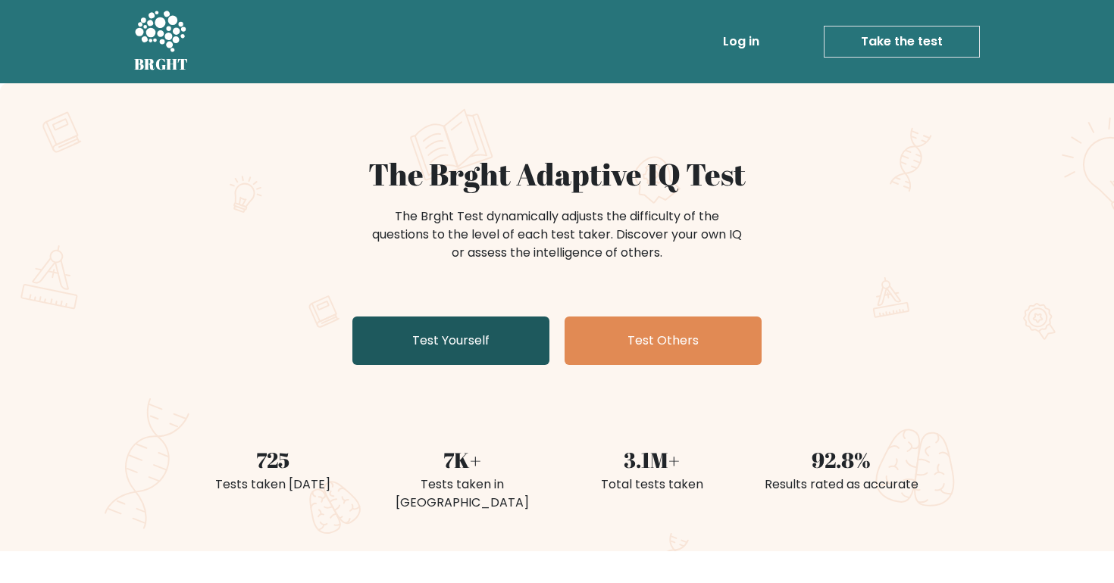
click at [482, 335] on link "Test Yourself" at bounding box center [450, 341] width 197 height 48
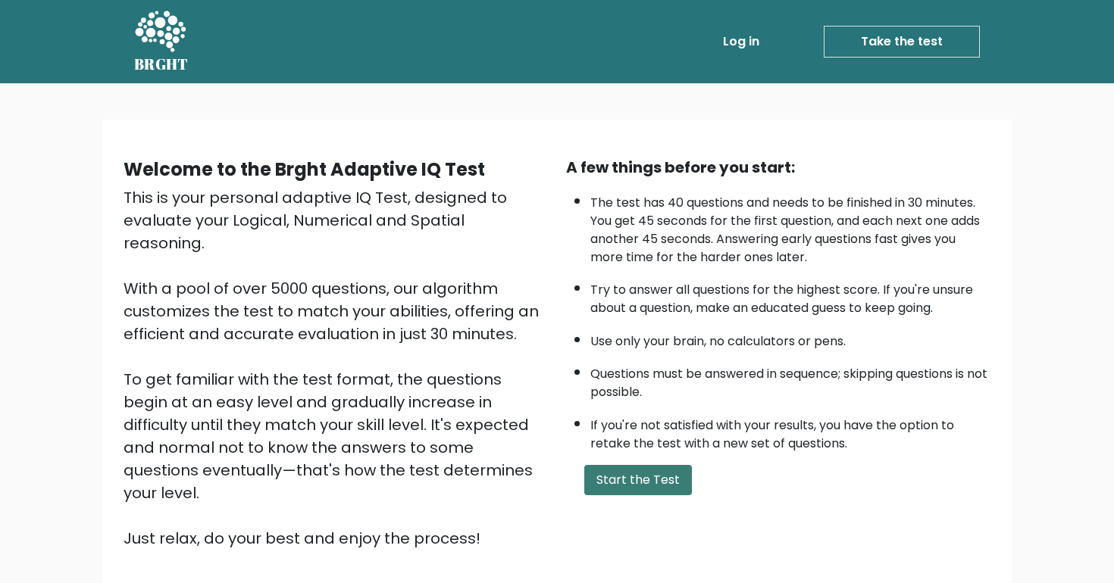
click at [639, 482] on button "Start the Test" at bounding box center [638, 480] width 108 height 30
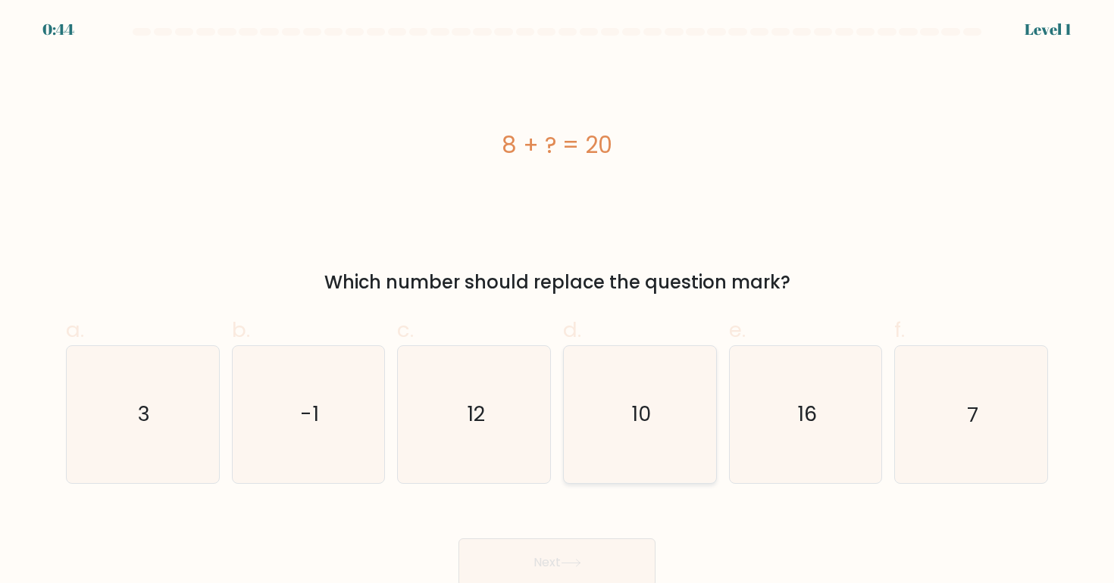
scroll to position [3, 0]
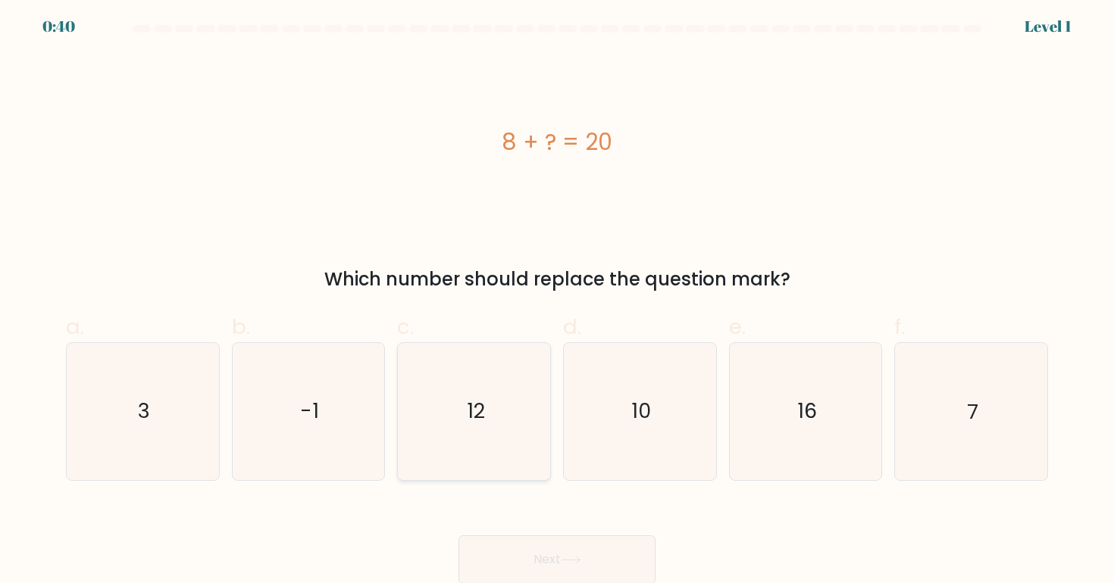
click at [488, 427] on icon "12" at bounding box center [474, 411] width 136 height 136
click at [557, 299] on input "c. 12" at bounding box center [557, 294] width 1 height 10
radio input "true"
click at [577, 536] on button "Next" at bounding box center [556, 560] width 197 height 48
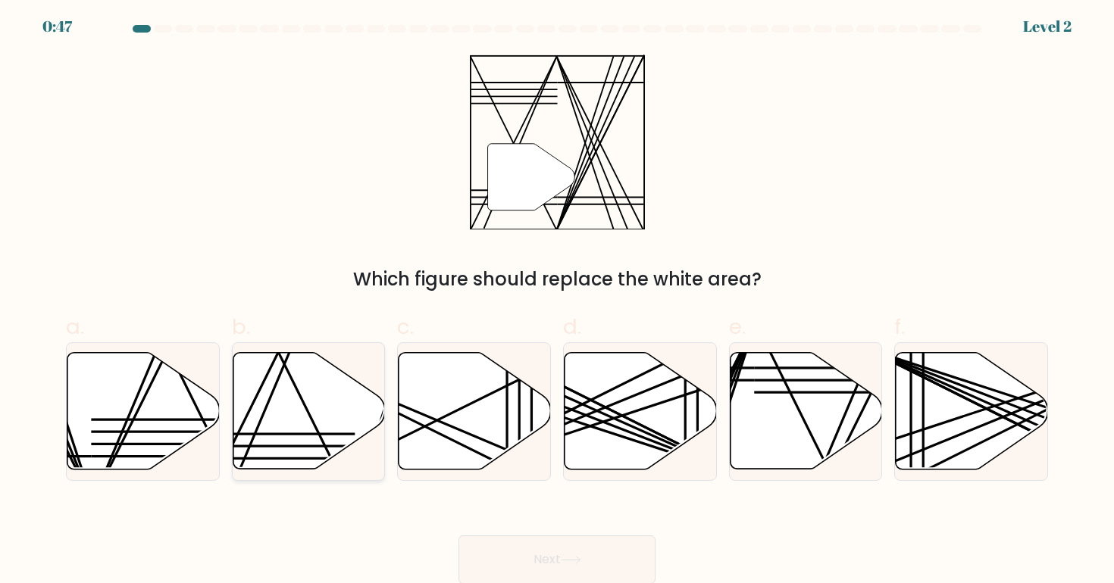
click at [290, 432] on icon at bounding box center [309, 411] width 152 height 117
click at [557, 299] on input "b." at bounding box center [557, 294] width 1 height 10
radio input "true"
click at [555, 553] on button "Next" at bounding box center [556, 560] width 197 height 48
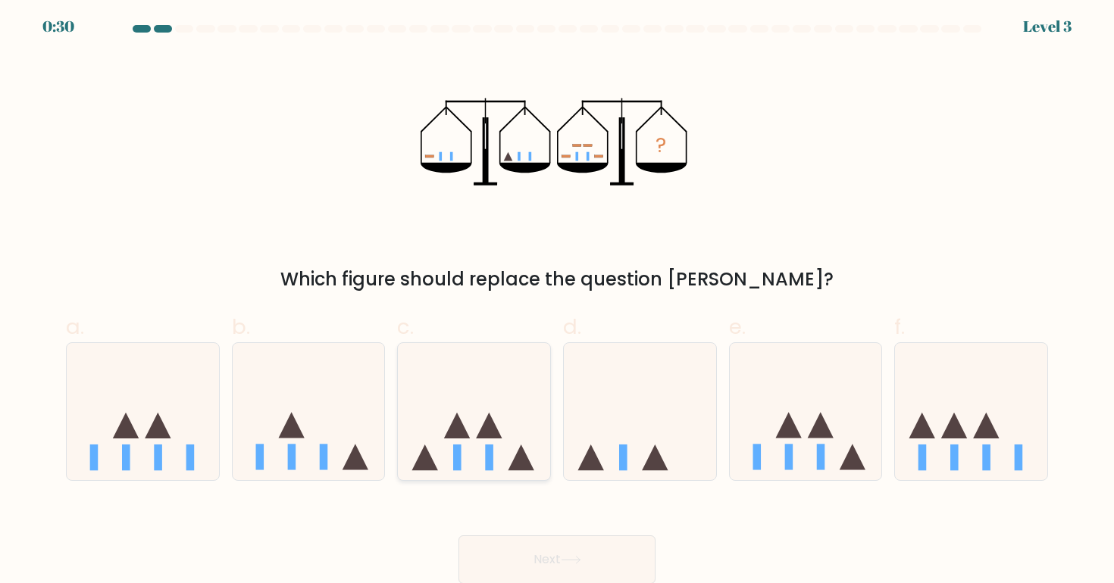
click at [521, 450] on icon at bounding box center [521, 458] width 26 height 26
click at [557, 299] on input "c." at bounding box center [557, 294] width 1 height 10
radio input "true"
click at [549, 544] on button "Next" at bounding box center [556, 560] width 197 height 48
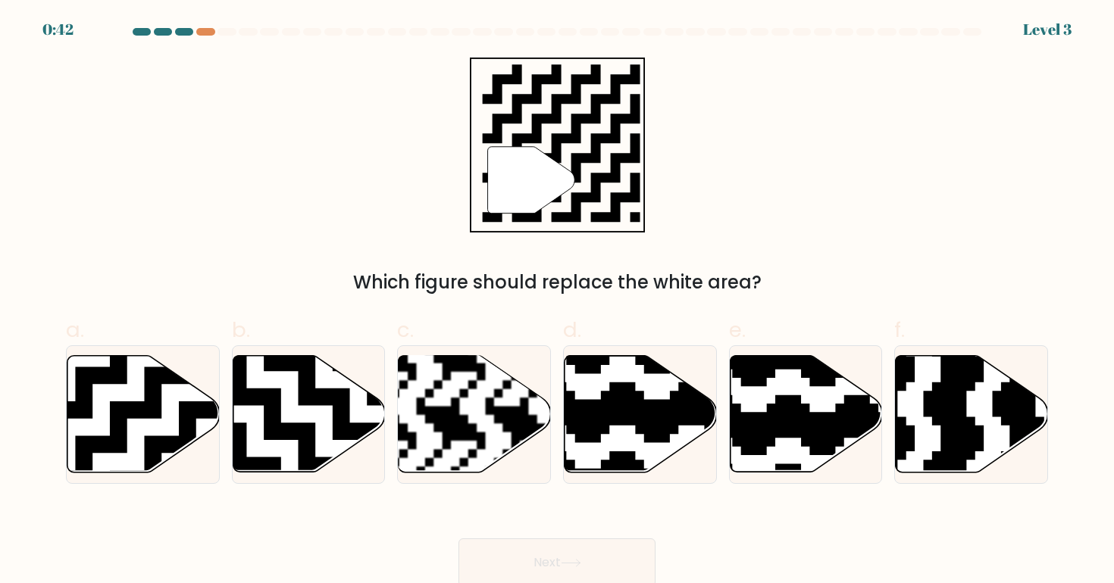
scroll to position [3, 0]
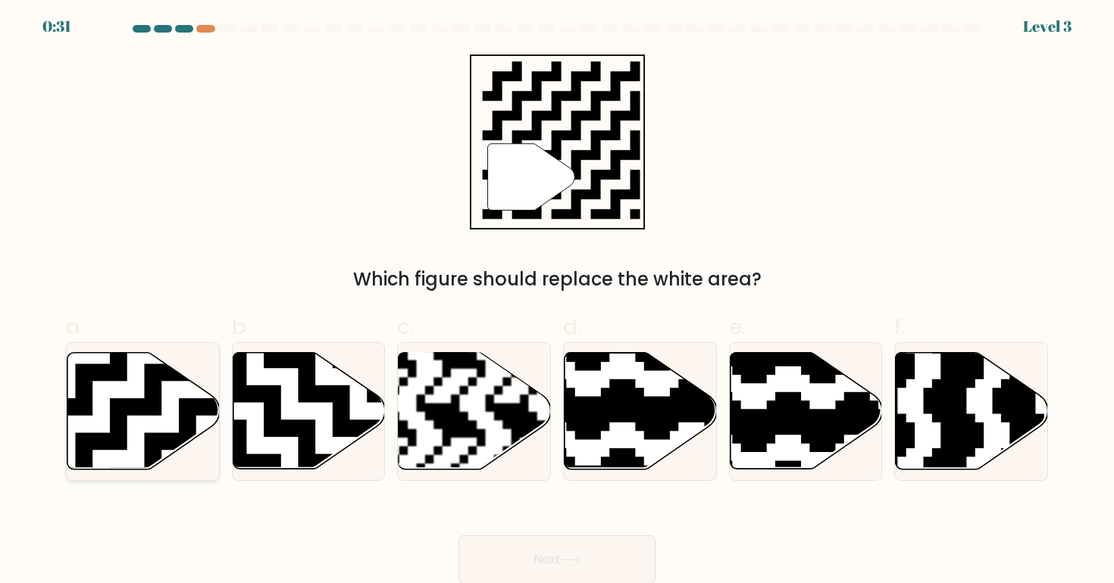
click at [170, 390] on icon at bounding box center [143, 411] width 152 height 117
click at [557, 299] on input "a." at bounding box center [557, 294] width 1 height 10
radio input "true"
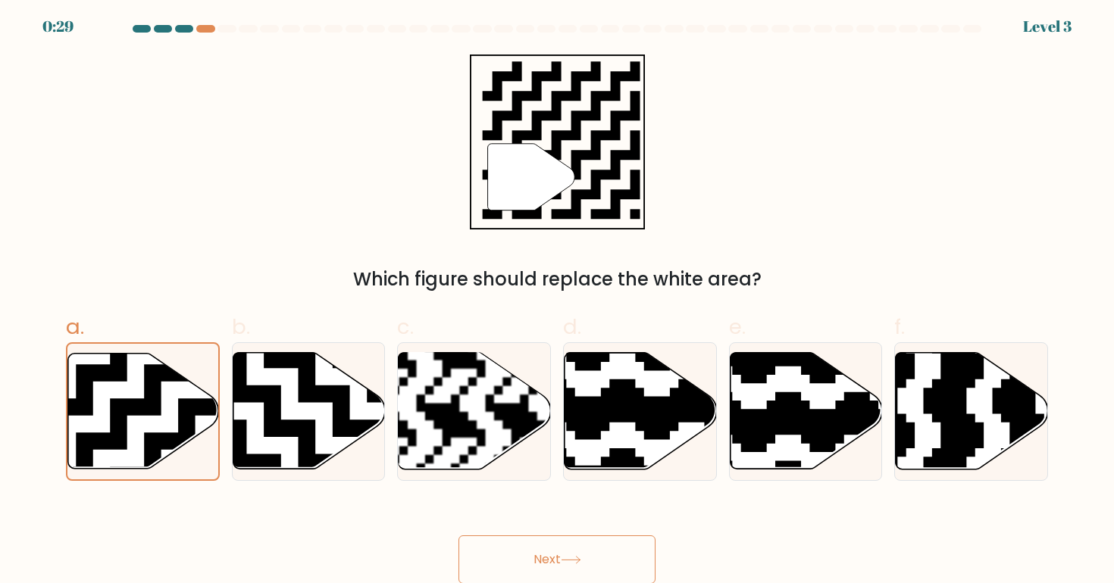
click at [524, 549] on button "Next" at bounding box center [556, 560] width 197 height 48
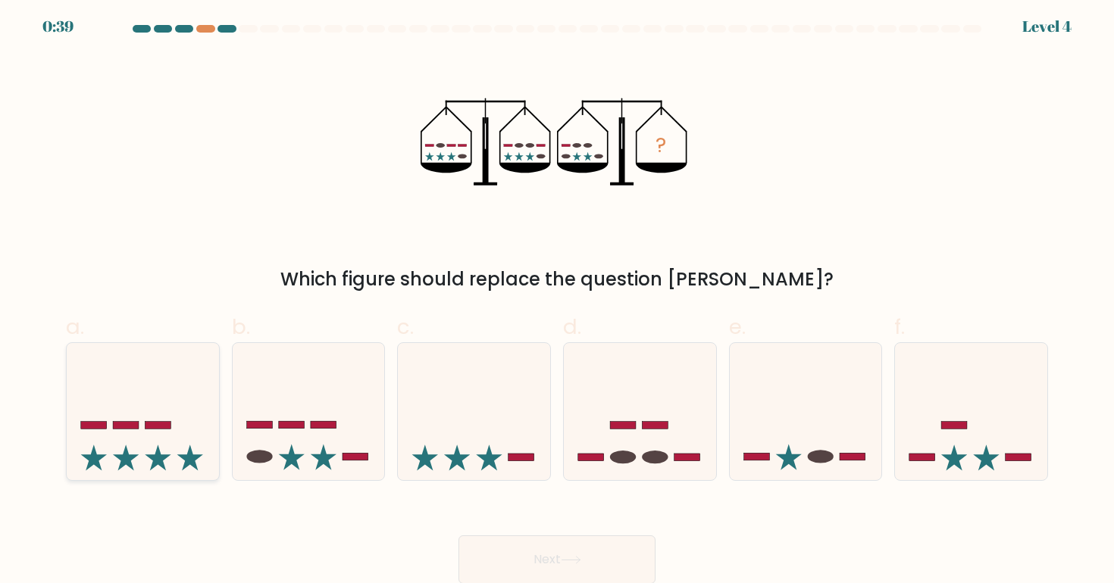
click at [190, 464] on icon at bounding box center [190, 458] width 26 height 26
click at [557, 299] on input "a." at bounding box center [557, 294] width 1 height 10
radio input "true"
click at [502, 555] on button "Next" at bounding box center [556, 560] width 197 height 48
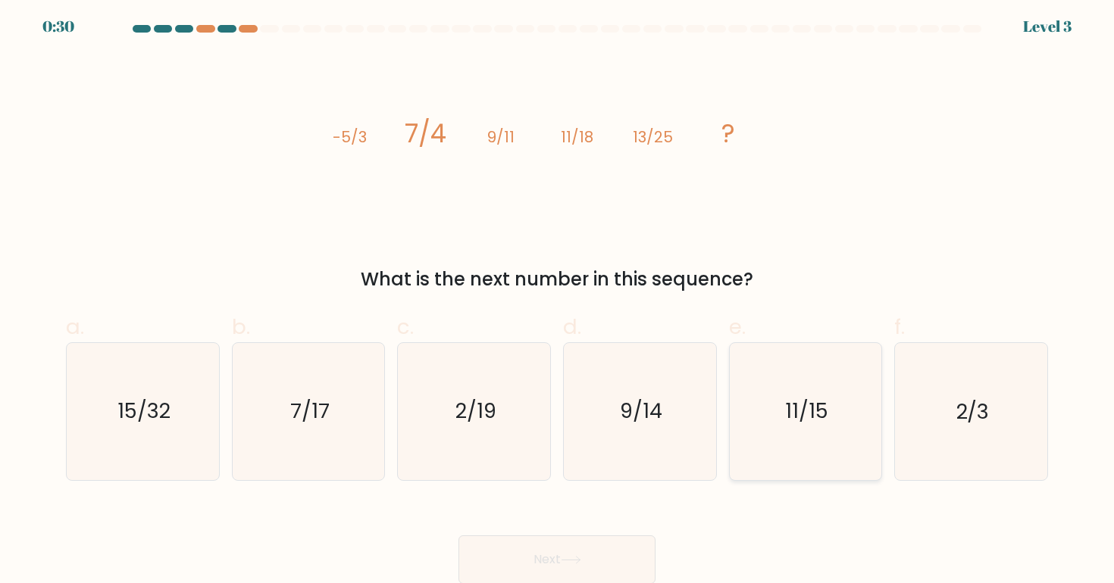
click at [836, 384] on icon "11/15" at bounding box center [805, 411] width 136 height 136
click at [558, 299] on input "e. 11/15" at bounding box center [557, 294] width 1 height 10
radio input "true"
click at [549, 556] on button "Next" at bounding box center [556, 560] width 197 height 48
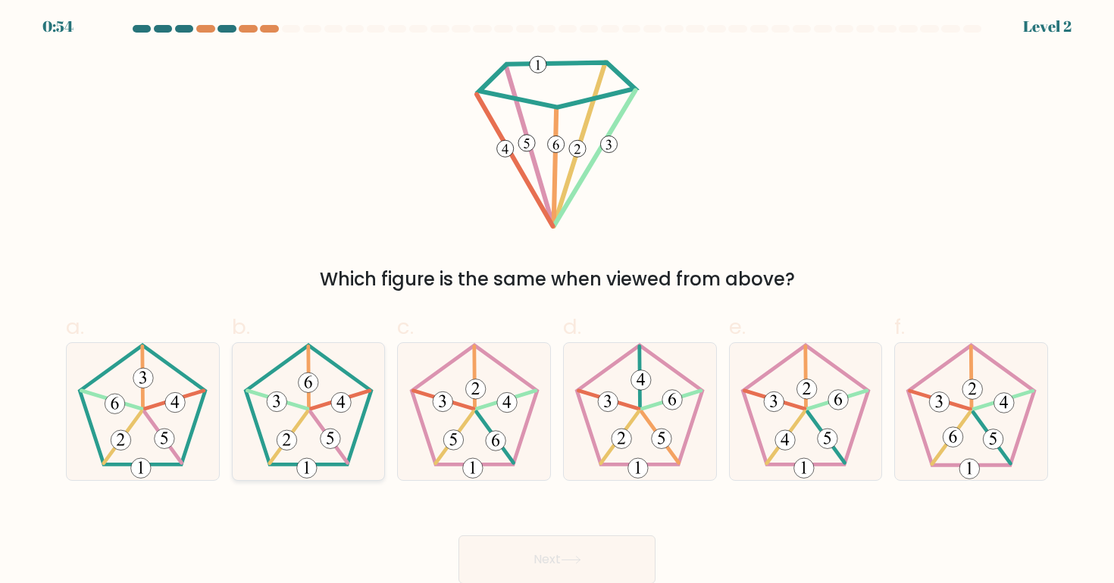
click at [339, 399] on icon at bounding box center [340, 402] width 8 height 12
click at [557, 299] on input "b." at bounding box center [557, 294] width 1 height 10
radio input "true"
click at [575, 558] on icon at bounding box center [571, 560] width 20 height 8
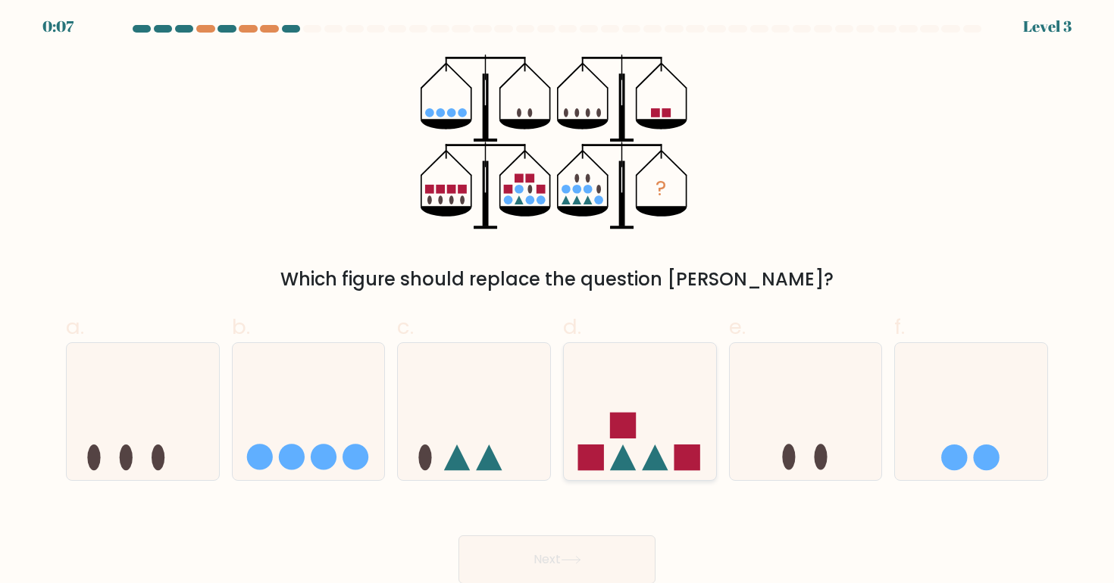
click at [664, 433] on icon at bounding box center [640, 412] width 152 height 126
click at [558, 299] on input "d." at bounding box center [557, 294] width 1 height 10
radio input "true"
click at [606, 549] on button "Next" at bounding box center [556, 560] width 197 height 48
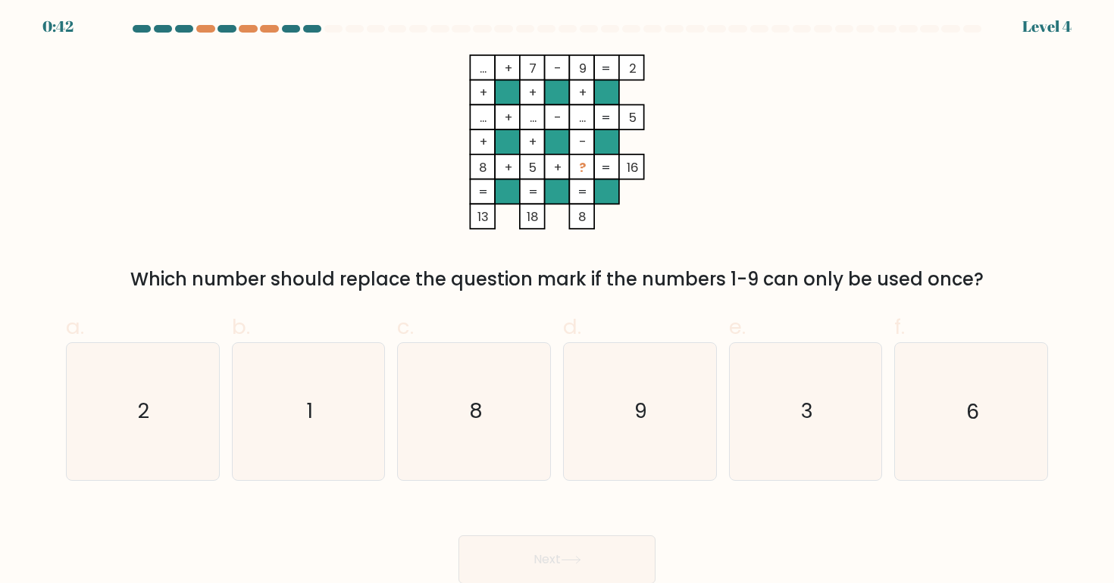
click at [64, 25] on div at bounding box center [557, 32] width 1000 height 14
click at [64, 27] on div at bounding box center [557, 32] width 1000 height 14
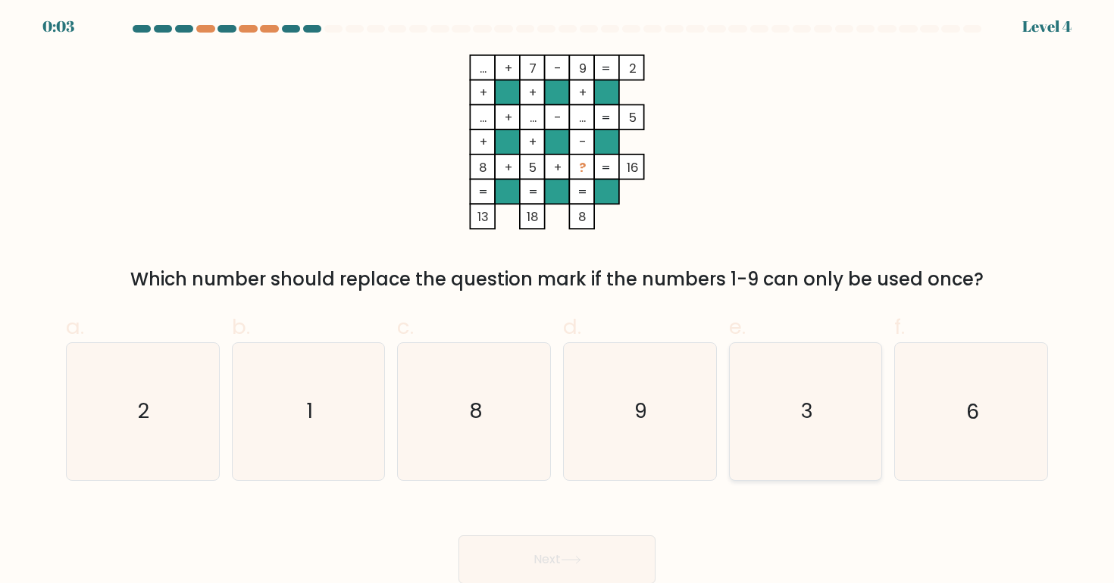
click at [773, 417] on icon "3" at bounding box center [805, 411] width 136 height 136
click at [558, 299] on input "e. 3" at bounding box center [557, 294] width 1 height 10
radio input "true"
click at [599, 546] on button "Next" at bounding box center [556, 560] width 197 height 48
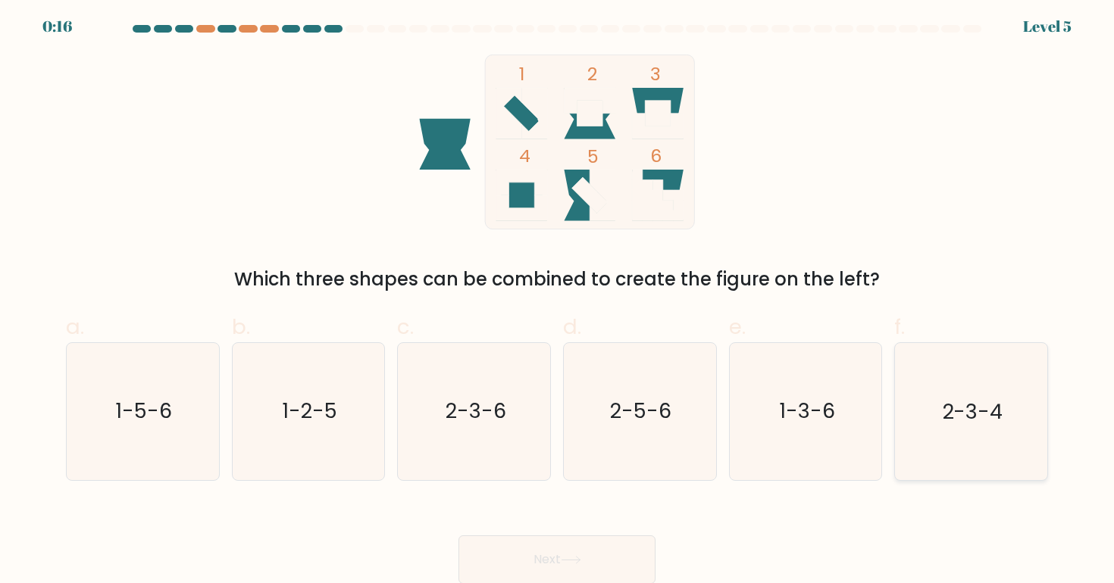
click at [980, 401] on text "2-3-4" at bounding box center [972, 412] width 61 height 28
click at [558, 299] on input "f. 2-3-4" at bounding box center [557, 294] width 1 height 10
radio input "true"
click at [516, 548] on button "Next" at bounding box center [556, 560] width 197 height 48
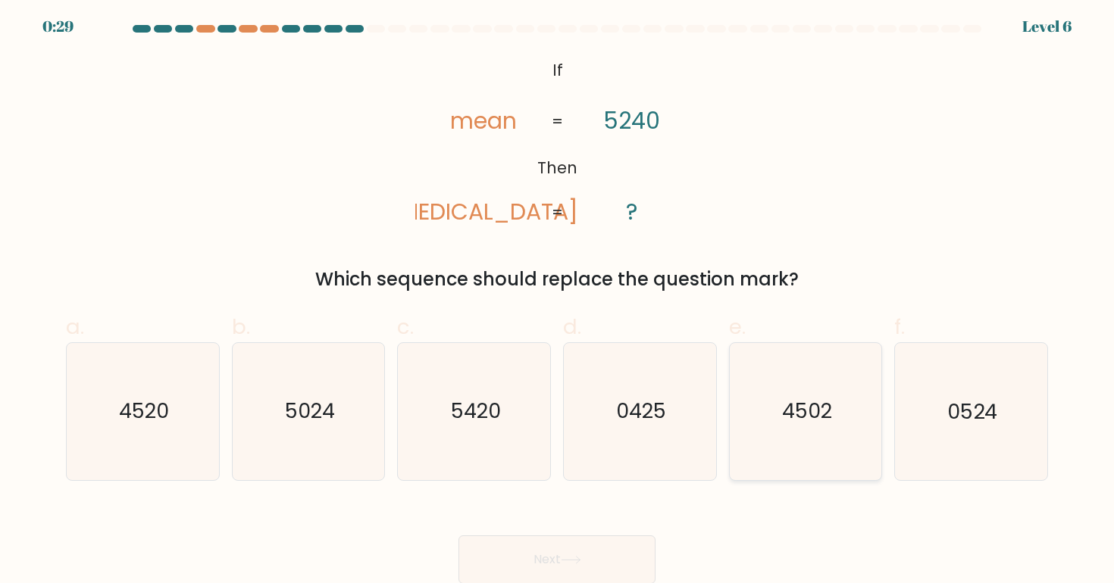
click at [793, 419] on text "4502" at bounding box center [807, 412] width 50 height 28
click at [558, 299] on input "e. 4502" at bounding box center [557, 294] width 1 height 10
radio input "true"
click at [530, 558] on button "Next" at bounding box center [556, 560] width 197 height 48
